Goal: Task Accomplishment & Management: Manage account settings

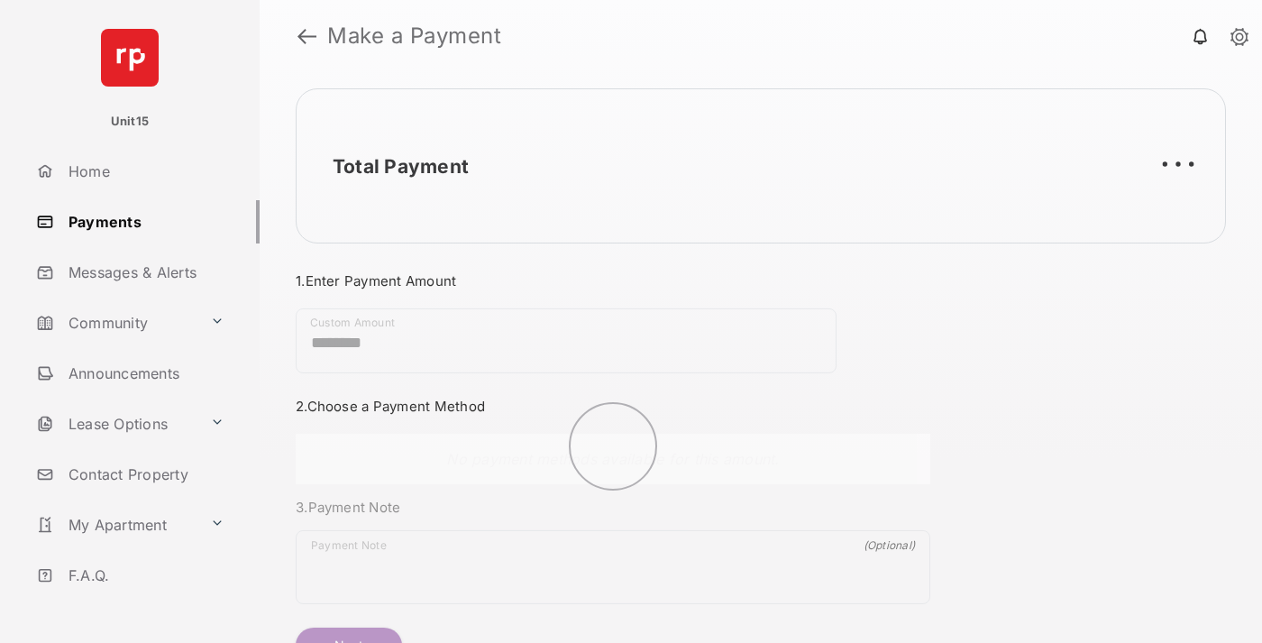
scroll to position [97, 0]
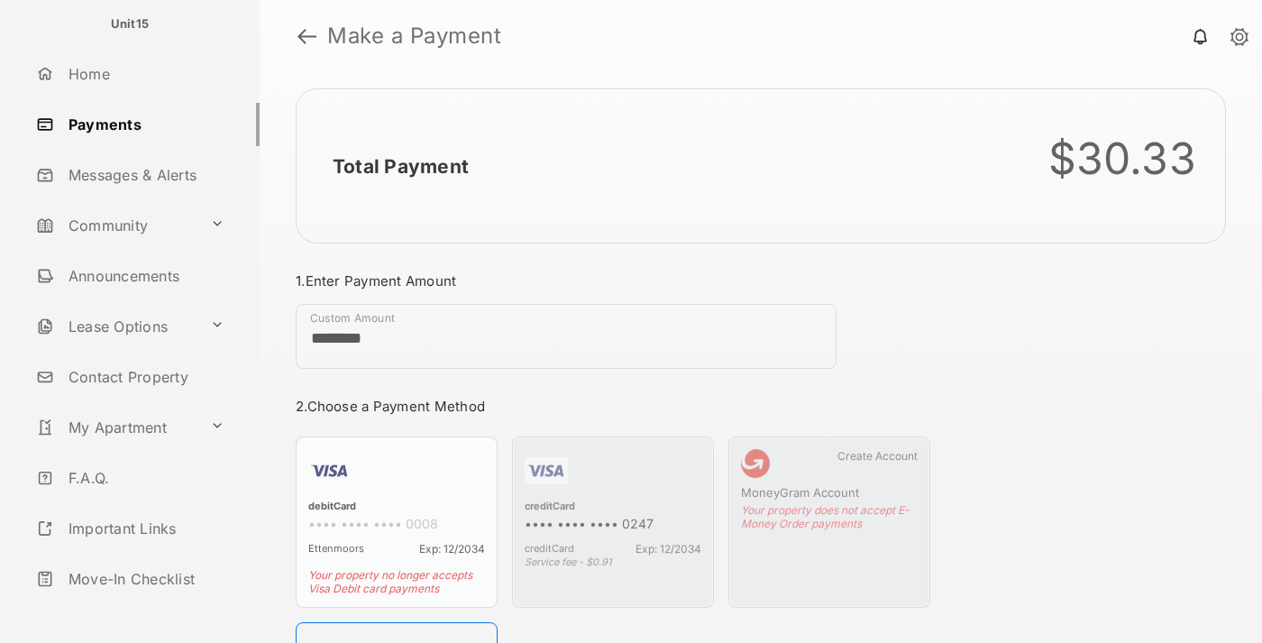
click at [141, 608] on link "Logout" at bounding box center [144, 629] width 231 height 43
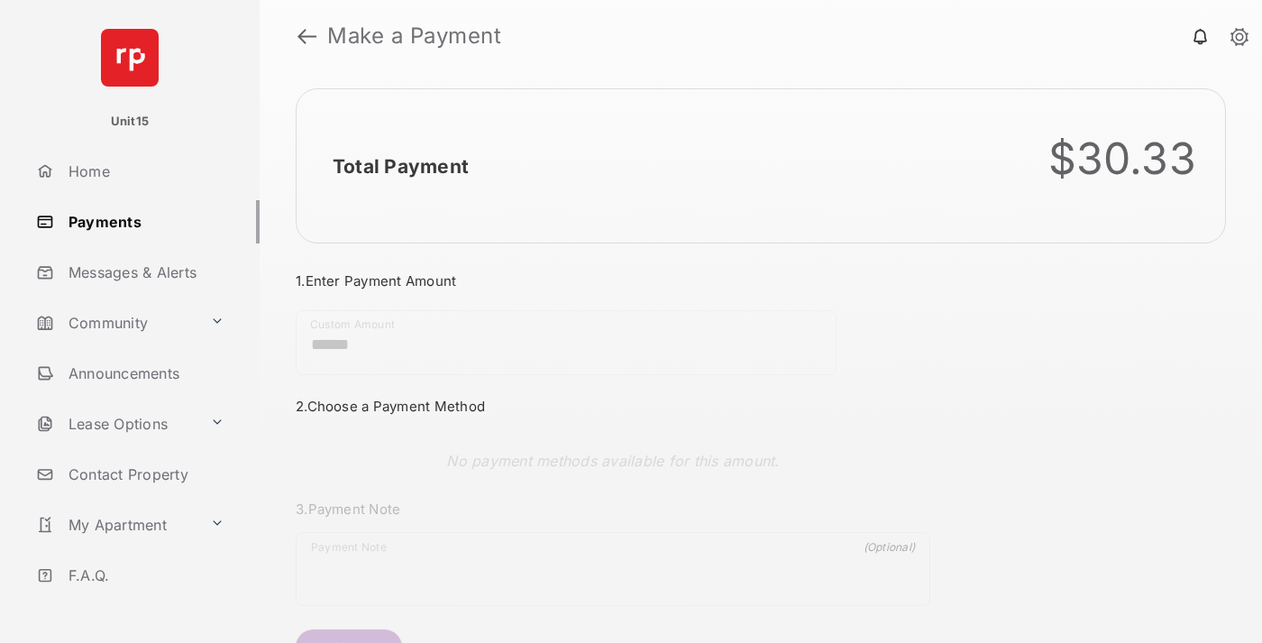
scroll to position [97, 0]
